Goal: Check status: Check status

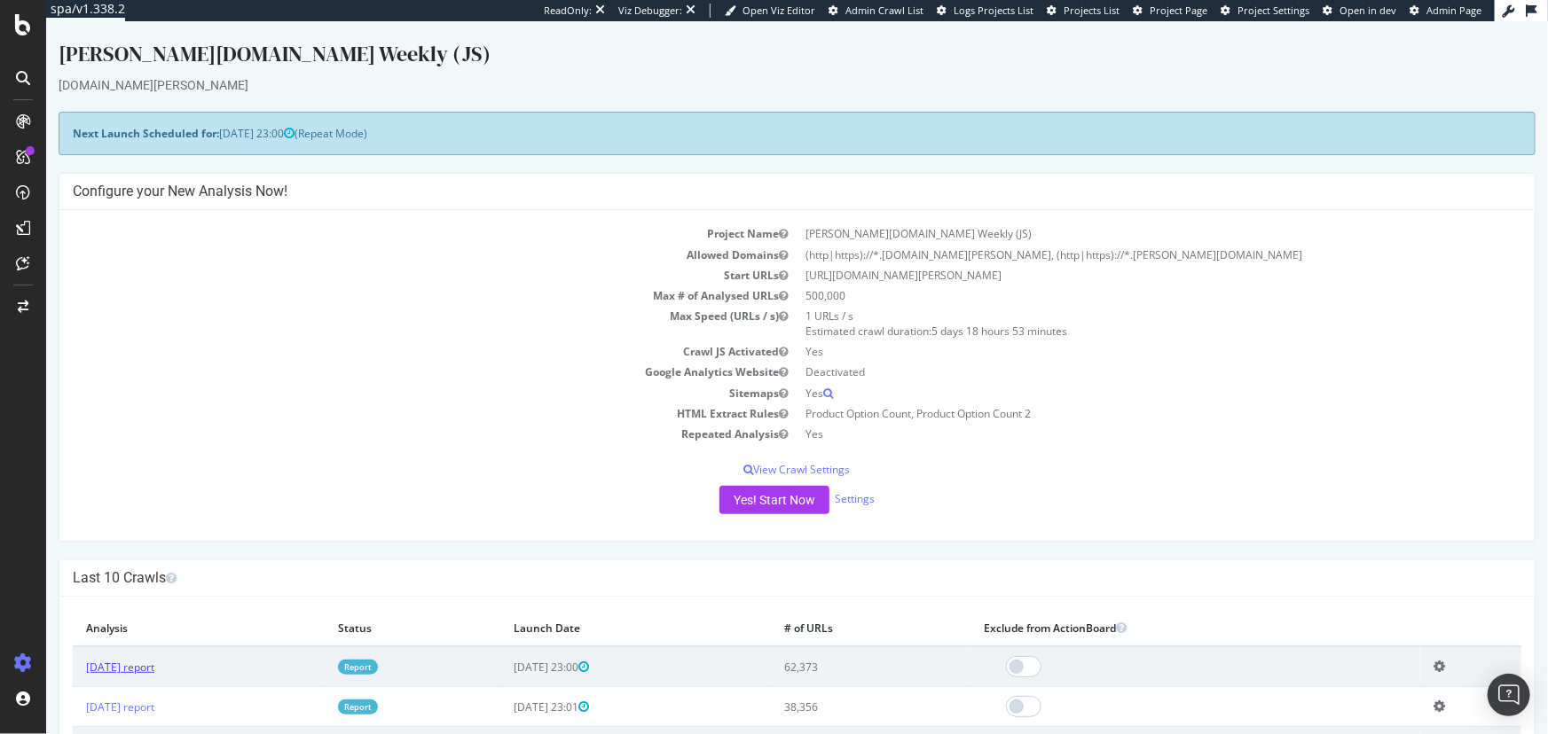
click at [141, 665] on link "[DATE] report" at bounding box center [119, 667] width 68 height 15
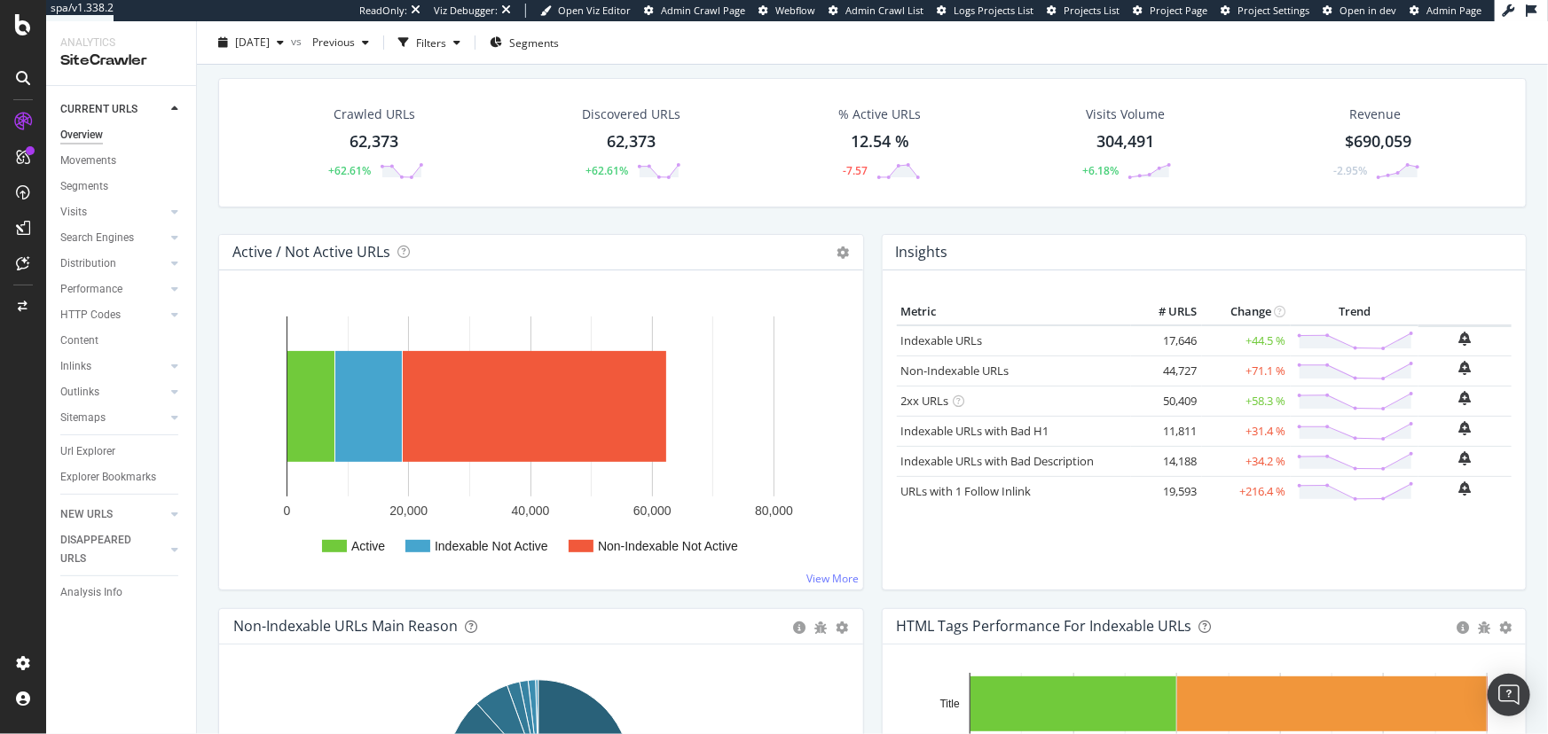
scroll to position [80, 0]
